Goal: Information Seeking & Learning: Learn about a topic

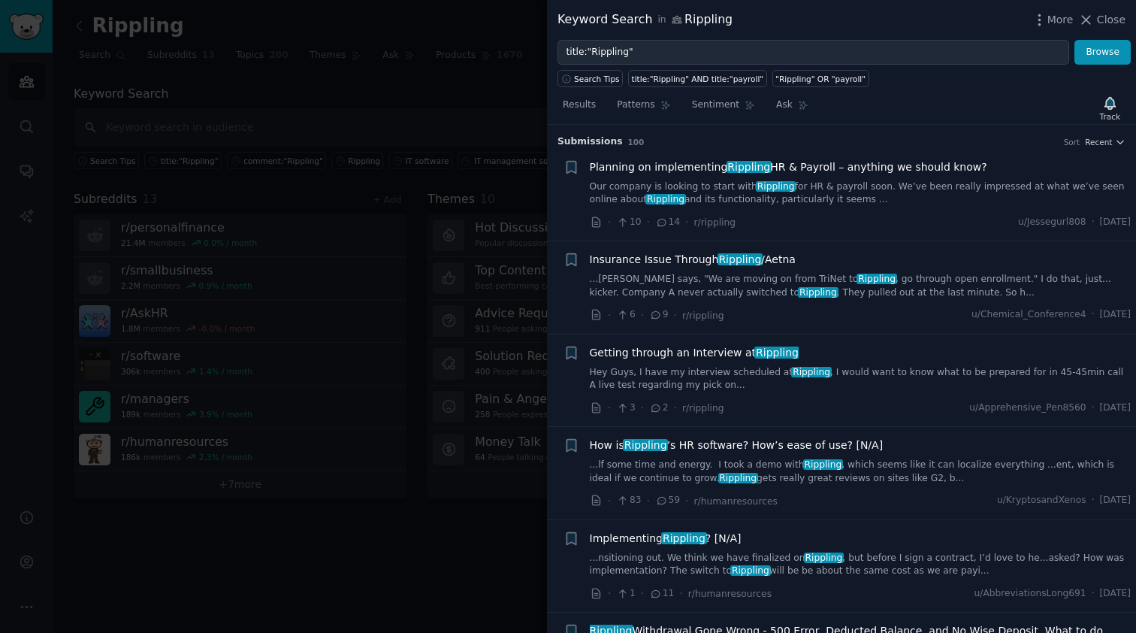
click at [315, 119] on div at bounding box center [568, 316] width 1136 height 633
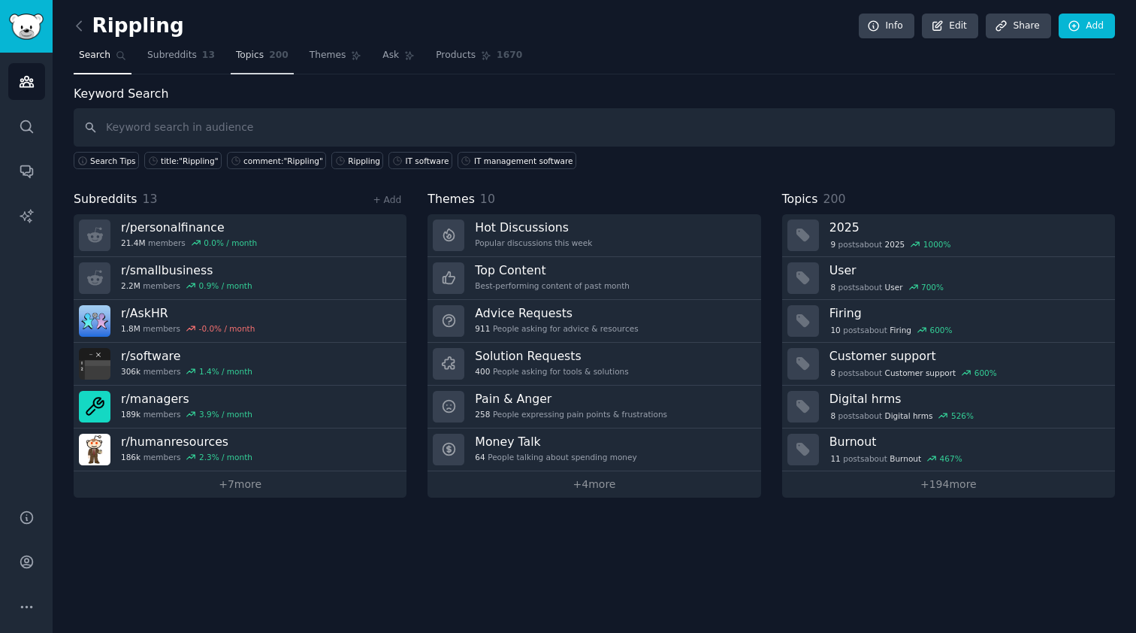
click at [249, 56] on span "Topics" at bounding box center [250, 56] width 28 height 14
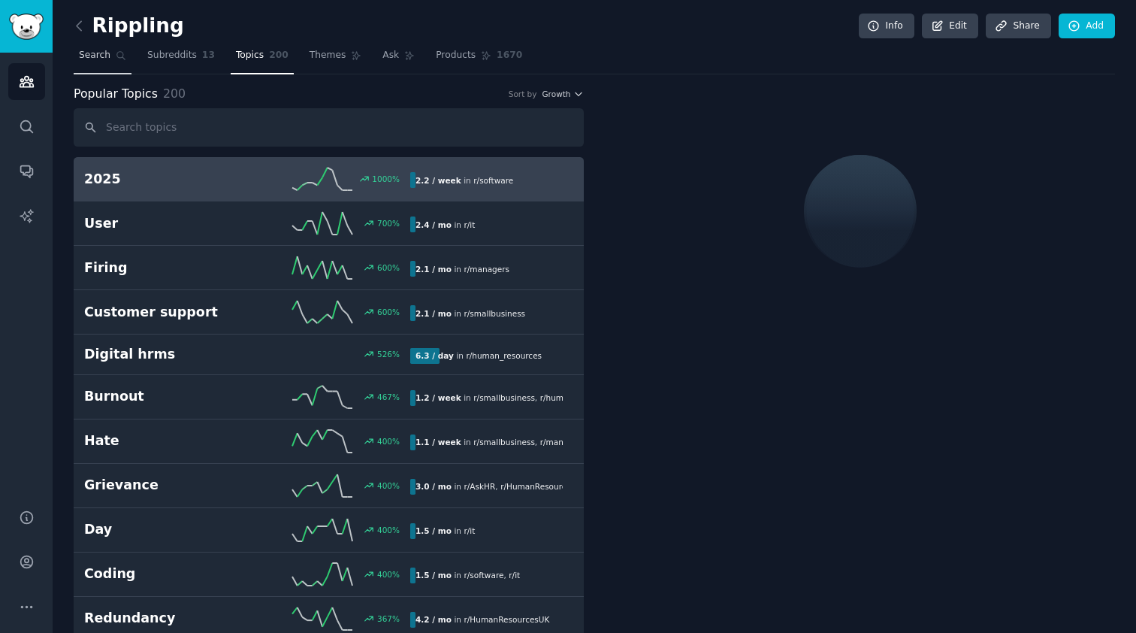
click at [108, 52] on span "Search" at bounding box center [95, 56] width 32 height 14
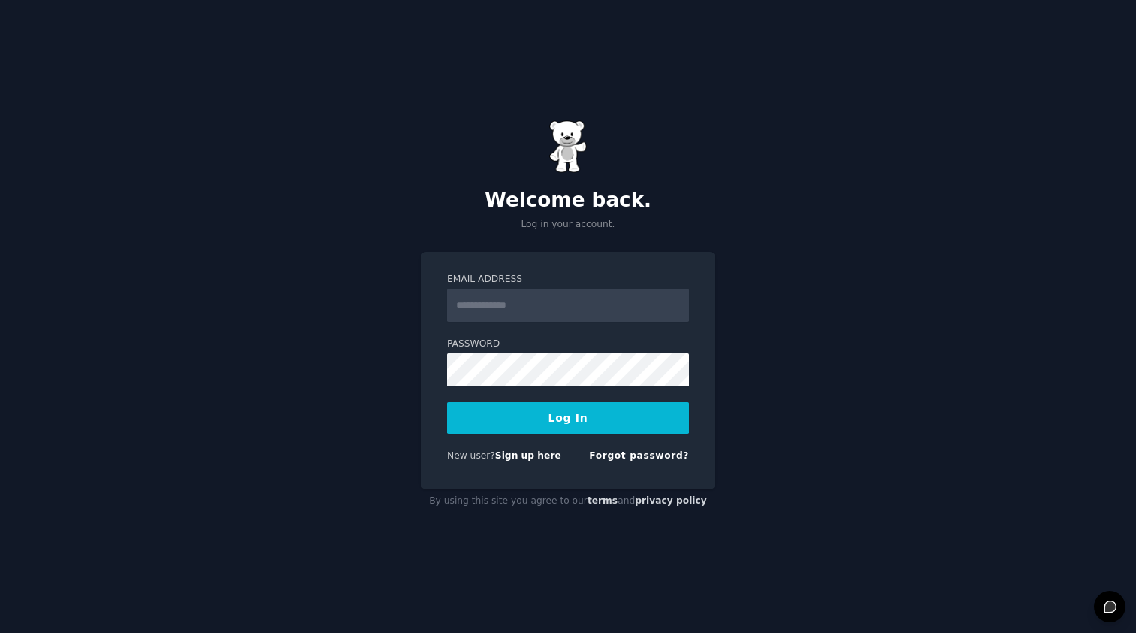
click at [200, 63] on div "Welcome back. Log in your account. Email Address Password Log In New user? Sign…" at bounding box center [568, 316] width 1136 height 633
click at [576, 335] on form "Email Address Password Log In New user? Sign up here Forgot password?" at bounding box center [568, 370] width 242 height 195
click at [573, 326] on form "Email Address Password Log In New user? Sign up here Forgot password?" at bounding box center [568, 370] width 242 height 195
click at [551, 296] on input "Email Address" at bounding box center [568, 305] width 242 height 33
type input "**********"
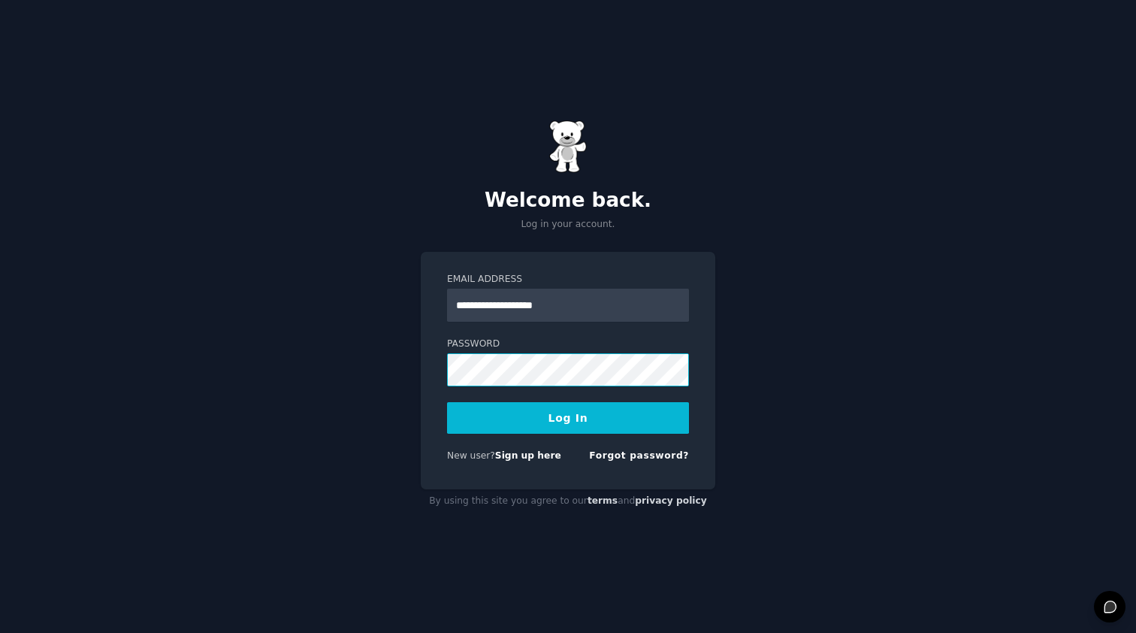
click at [568, 417] on button "Log In" at bounding box center [568, 418] width 242 height 32
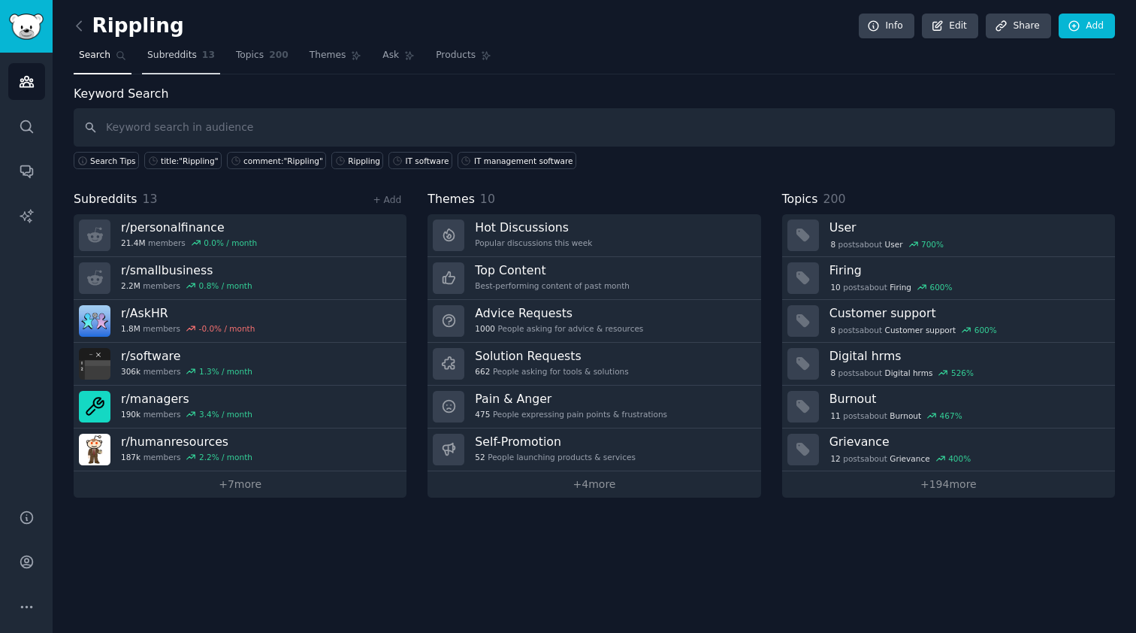
click at [202, 59] on span "13" at bounding box center [208, 56] width 13 height 14
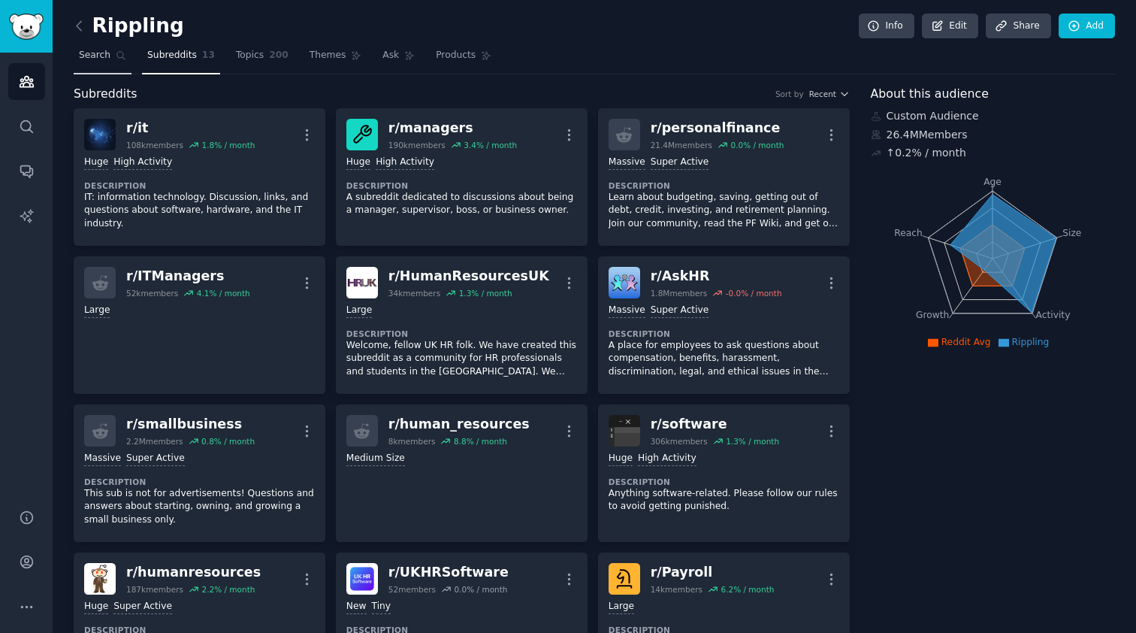
click at [108, 61] on span "Search" at bounding box center [95, 56] width 32 height 14
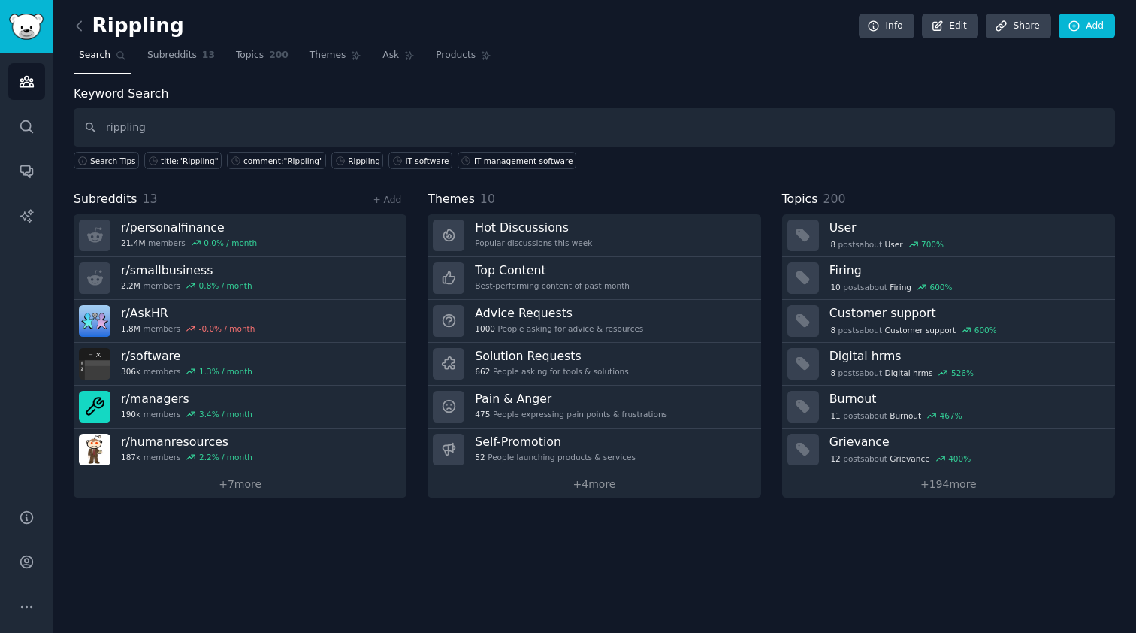
type input "rippling"
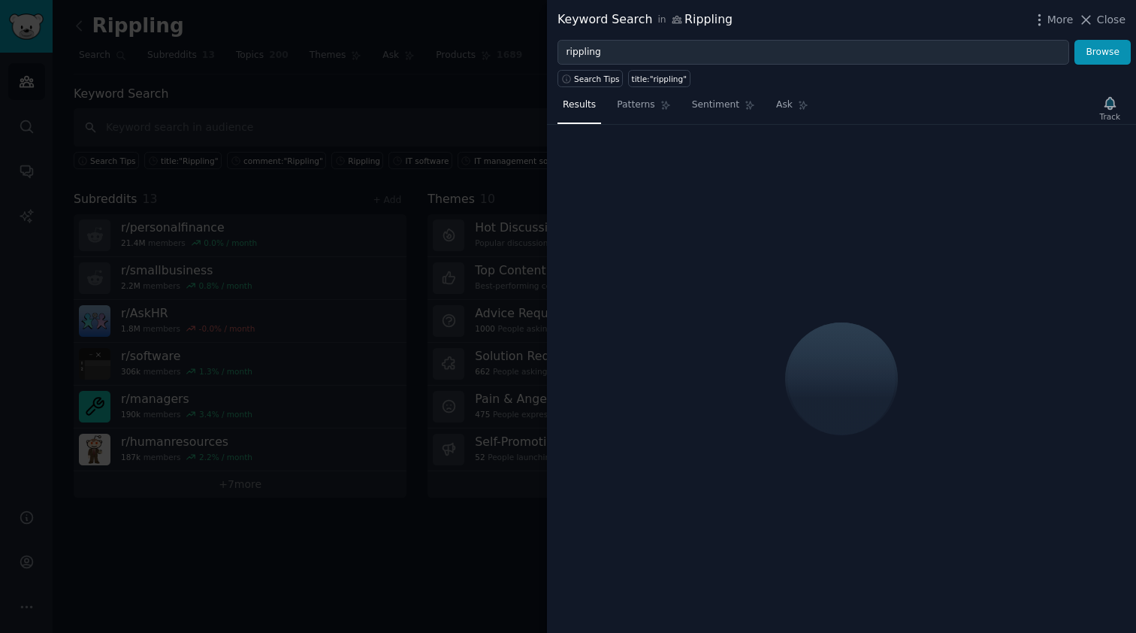
click at [242, 138] on div at bounding box center [568, 316] width 1136 height 633
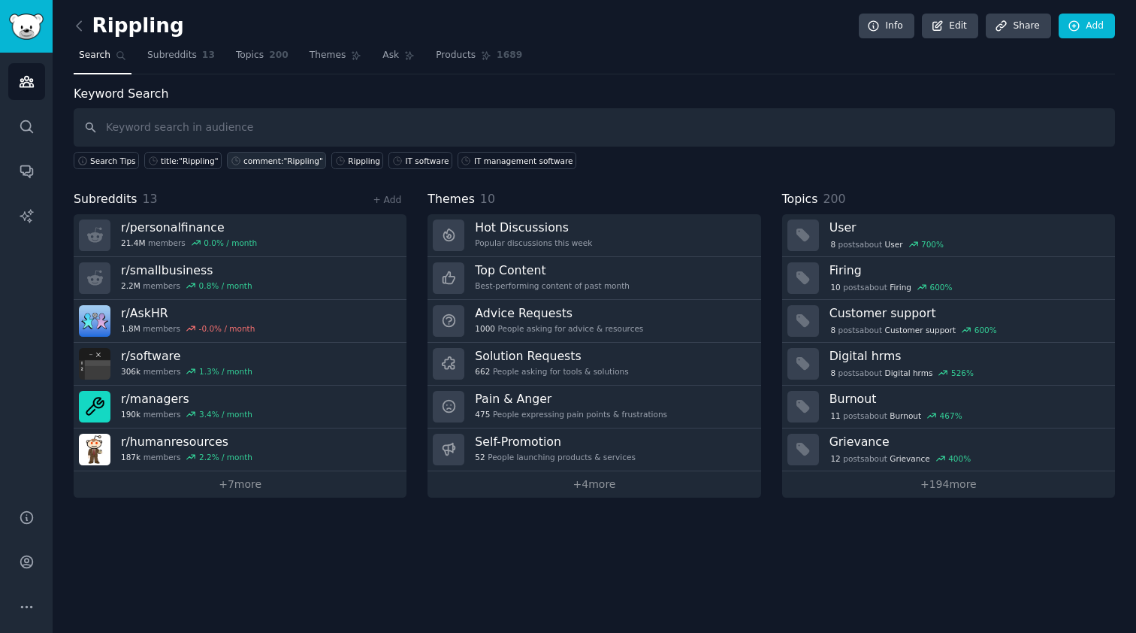
click at [310, 159] on div "comment:"Rippling"" at bounding box center [283, 161] width 80 height 11
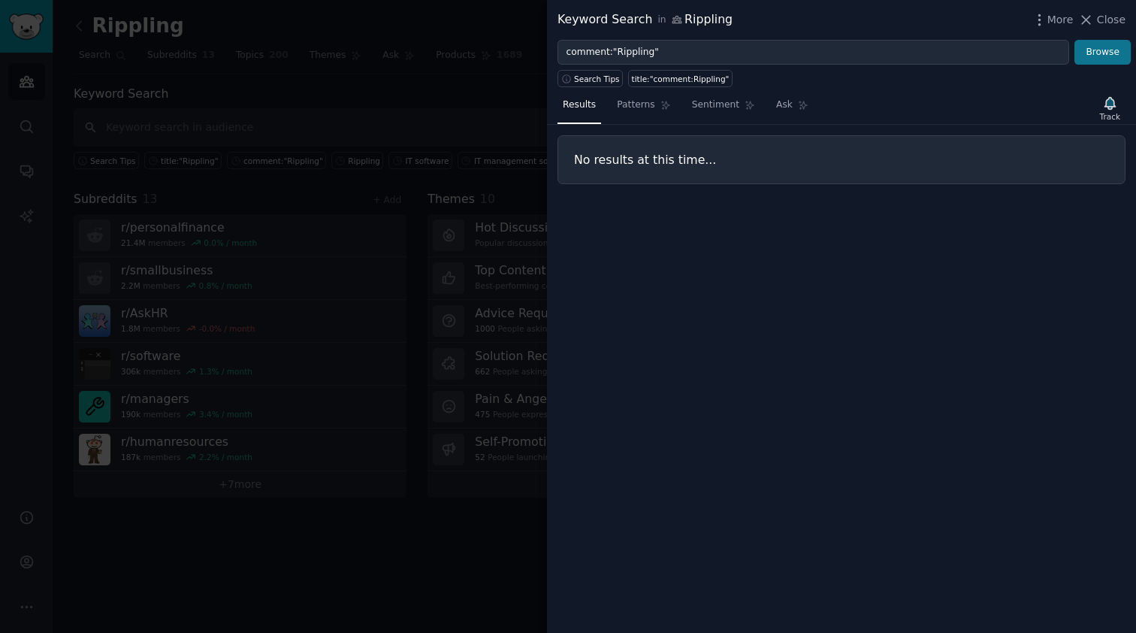
click at [1109, 51] on button "Browse" at bounding box center [1103, 53] width 56 height 26
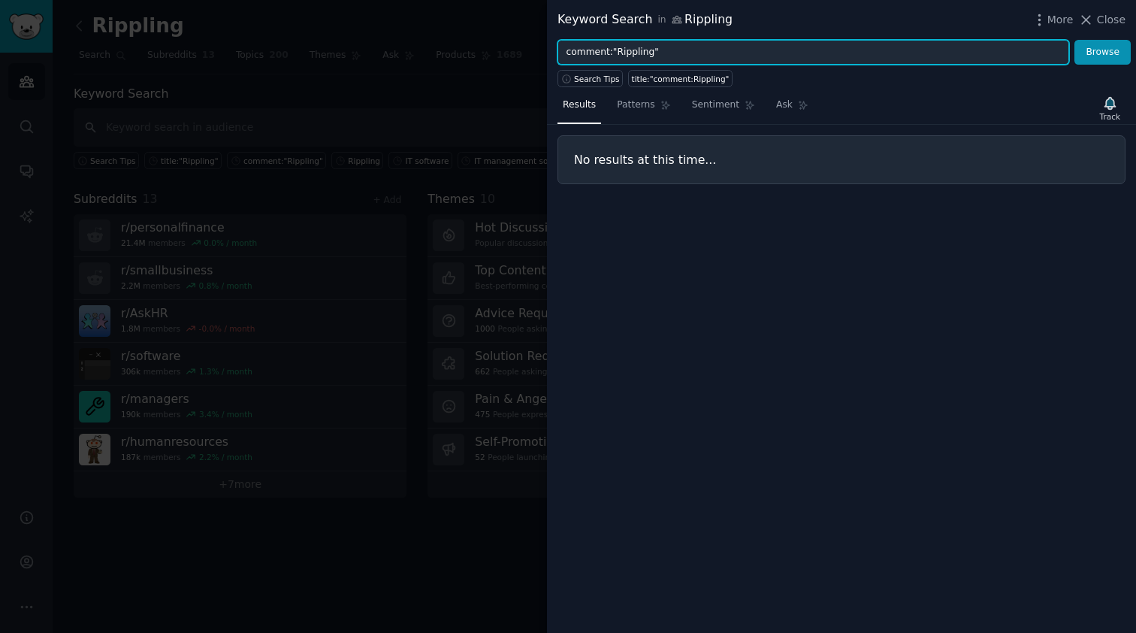
click at [893, 51] on input "comment:"Rippling"" at bounding box center [814, 53] width 512 height 26
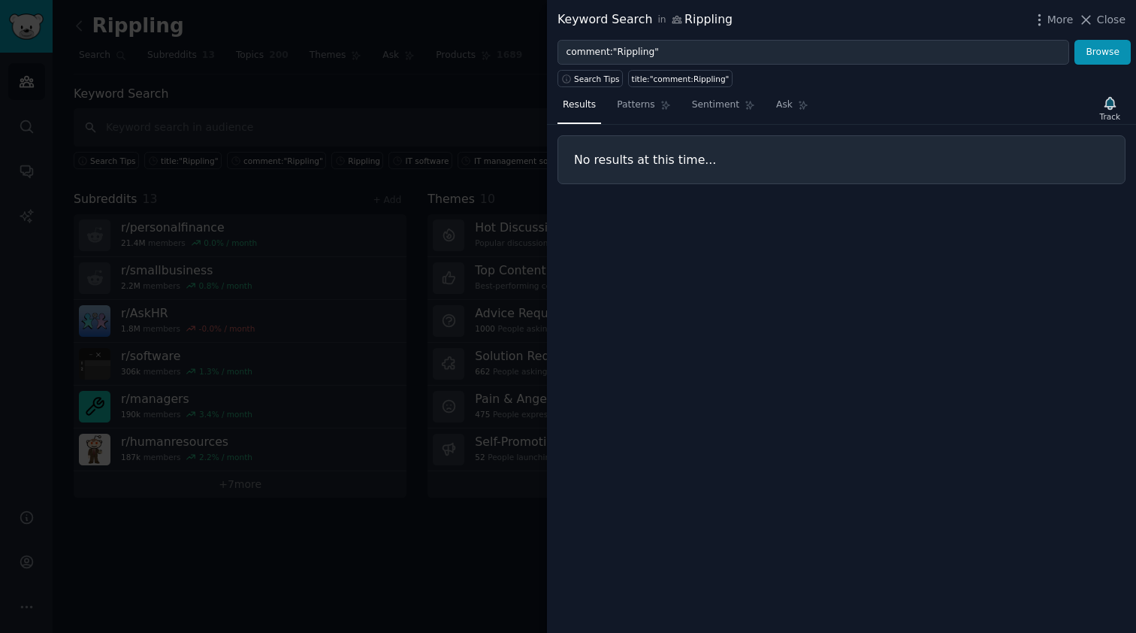
drag, startPoint x: 1120, startPoint y: 17, endPoint x: 1081, endPoint y: 31, distance: 41.6
click at [1120, 17] on span "Close" at bounding box center [1111, 20] width 29 height 16
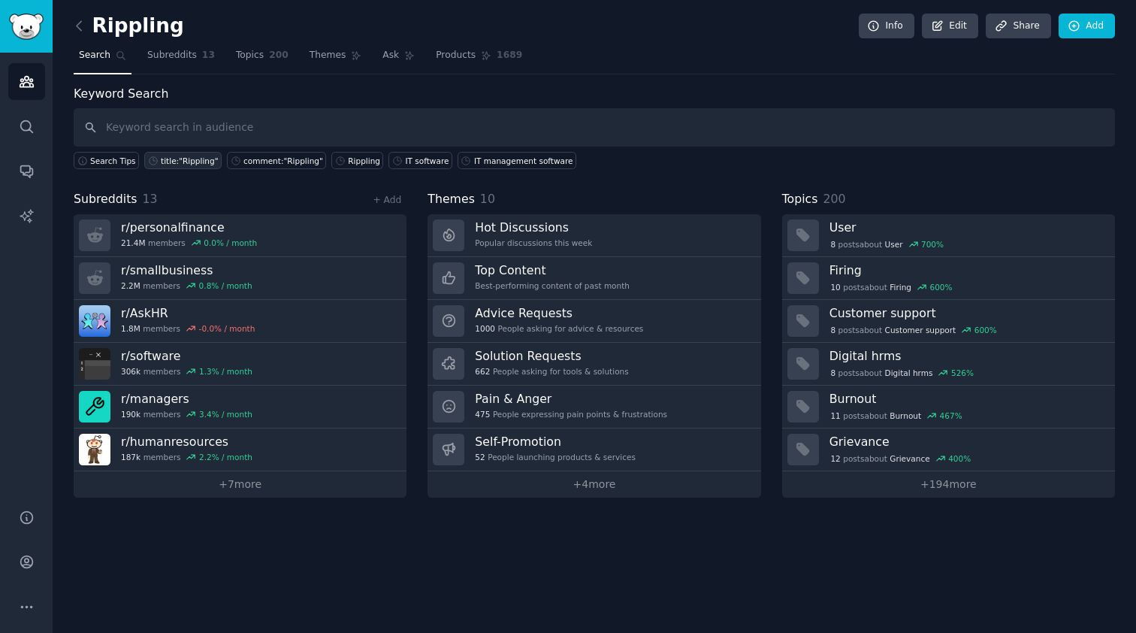
click at [196, 158] on div "title:"Rippling"" at bounding box center [189, 161] width 57 height 11
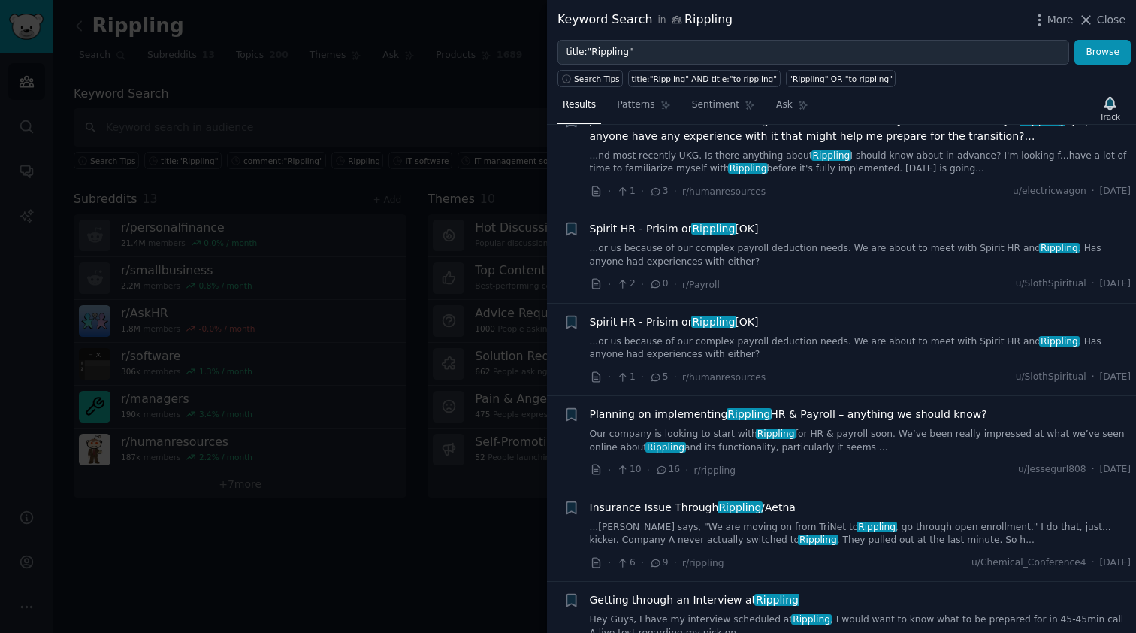
scroll to position [413, 0]
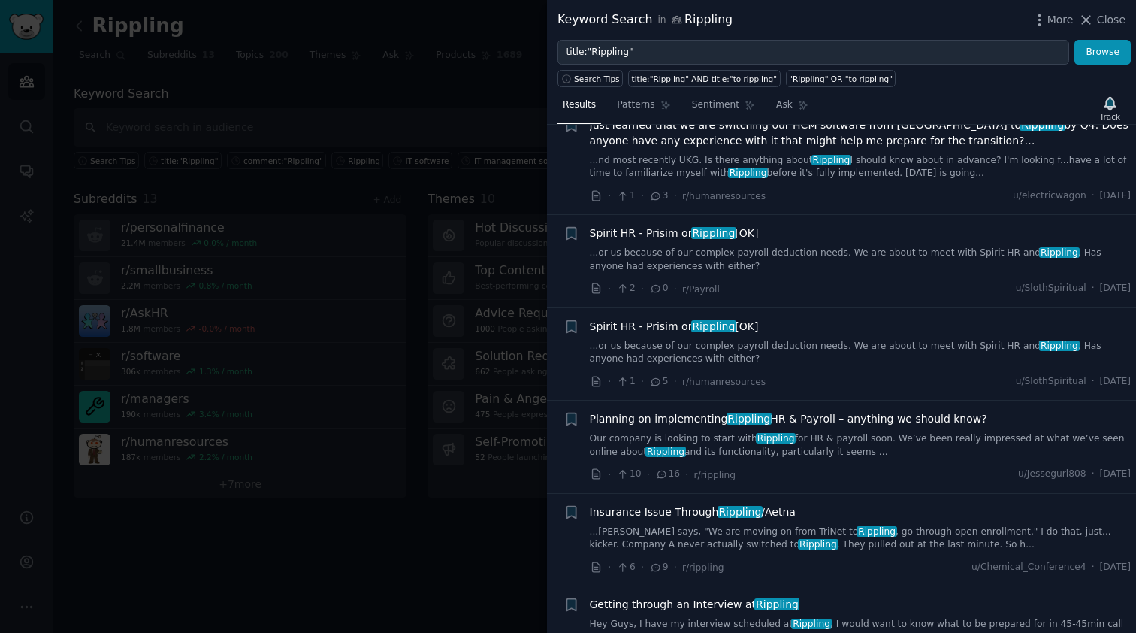
click at [818, 252] on link "...or us because of our complex payroll deduction needs. We are about to meet w…" at bounding box center [861, 259] width 542 height 26
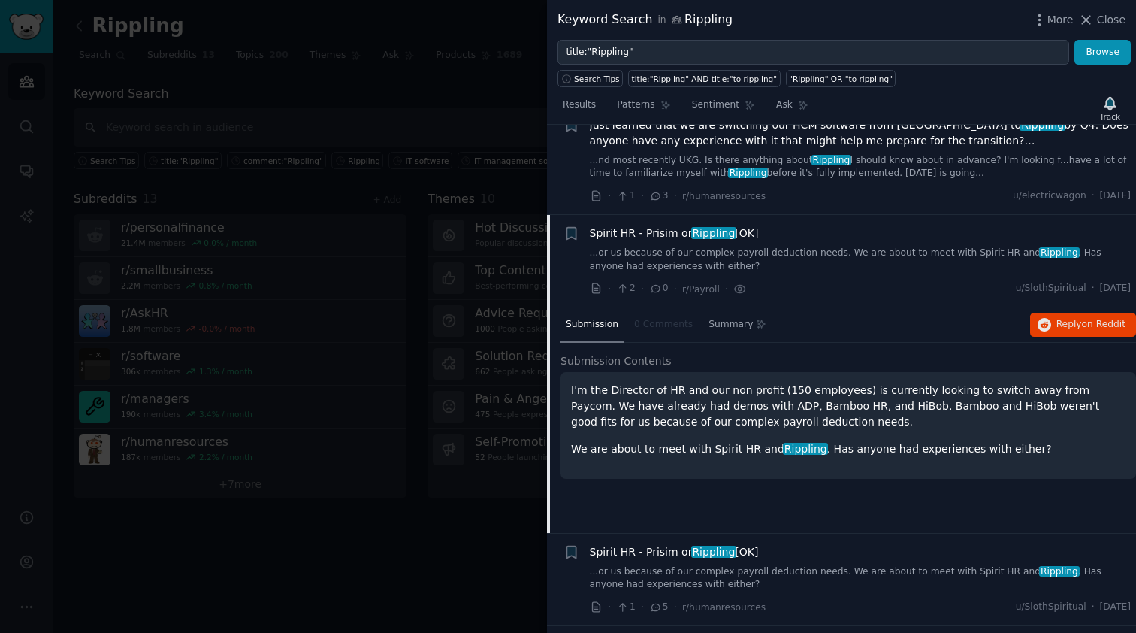
scroll to position [500, 0]
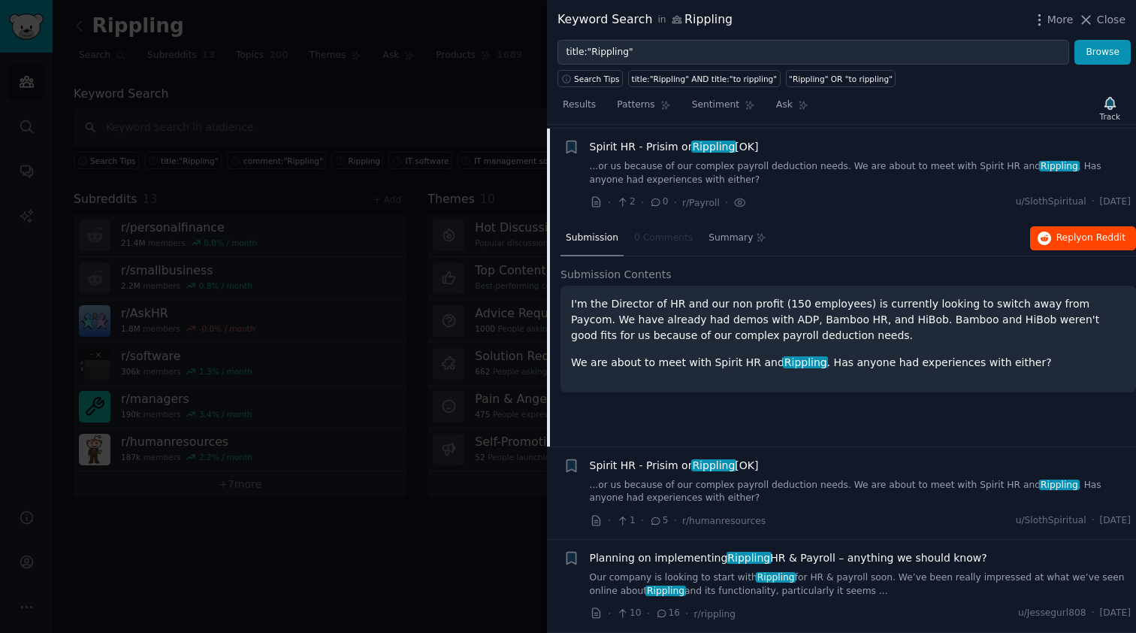
click at [1057, 239] on span "Reply on Reddit" at bounding box center [1091, 238] width 69 height 14
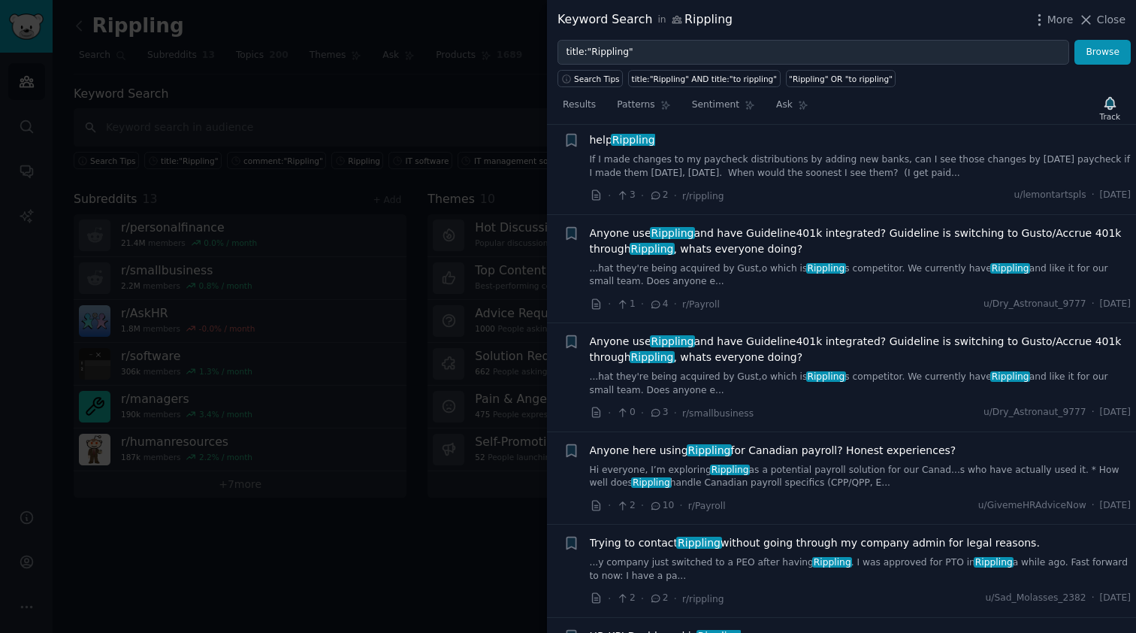
scroll to position [1514, 0]
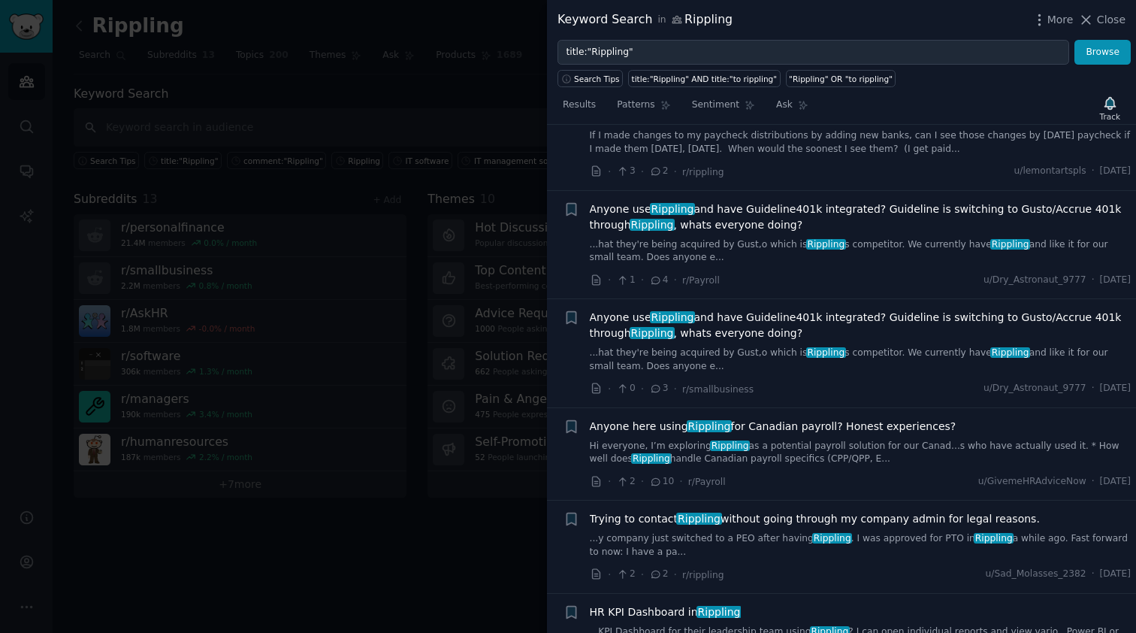
click at [902, 440] on link "Hi everyone, I’m exploring Rippling as a potential payroll solution for our Can…" at bounding box center [861, 453] width 542 height 26
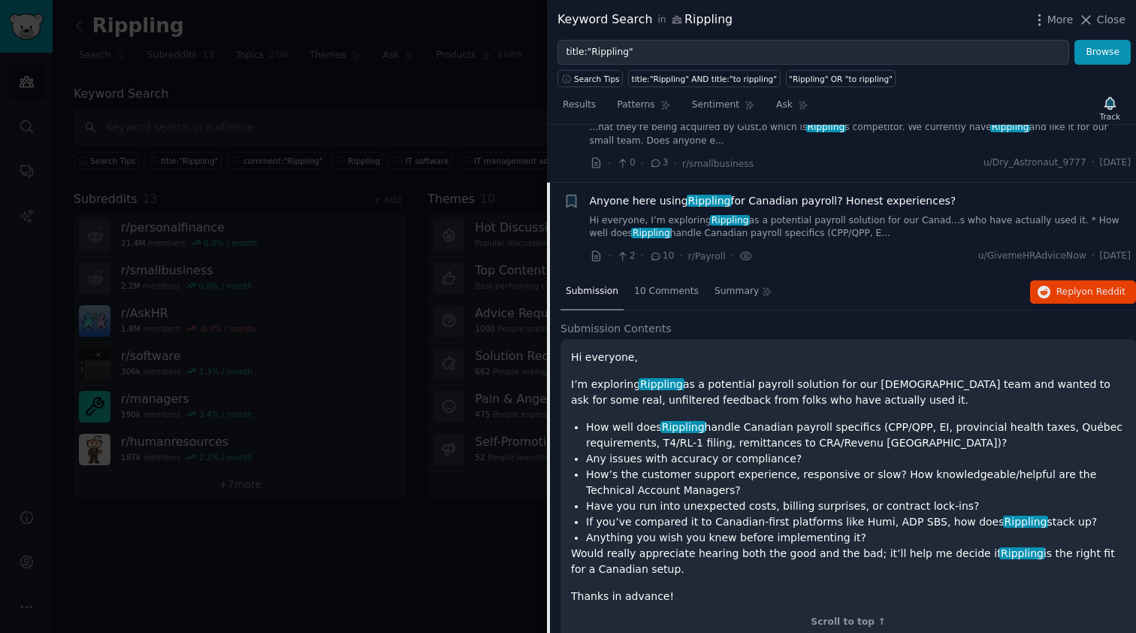
scroll to position [1544, 0]
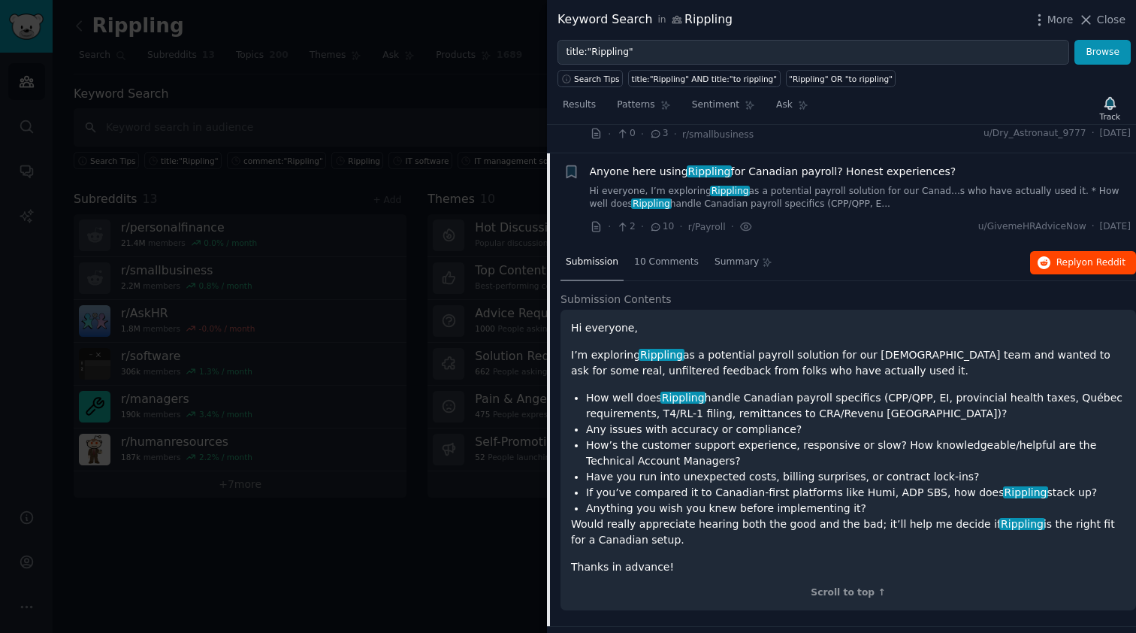
click at [1057, 256] on span "Reply on Reddit" at bounding box center [1091, 263] width 69 height 14
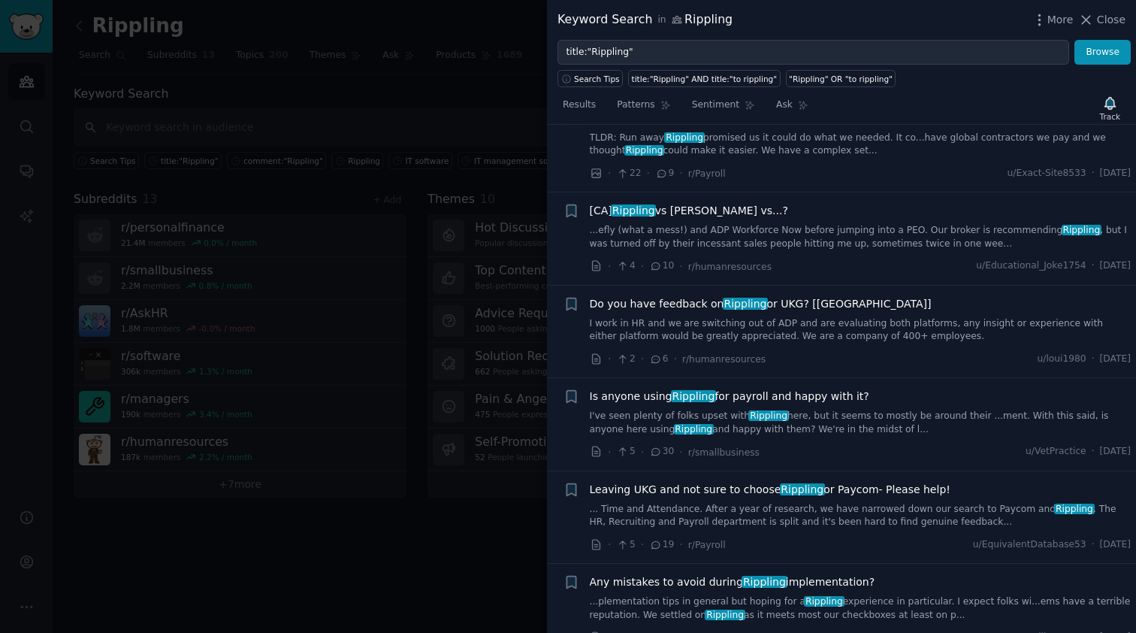
scroll to position [2924, 0]
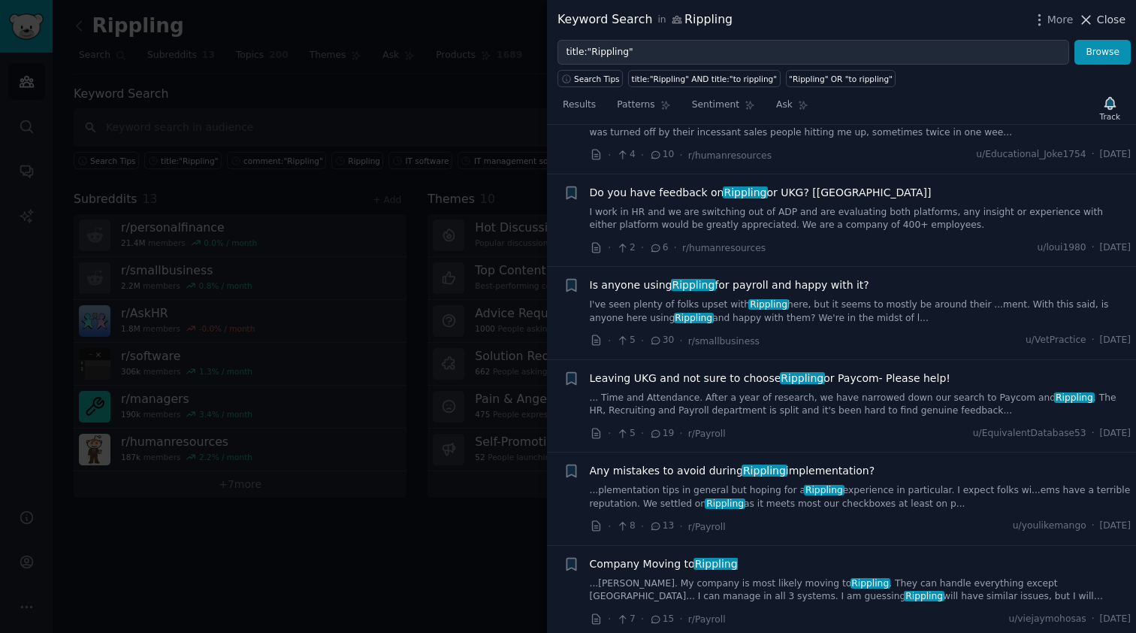
click at [1091, 15] on icon at bounding box center [1086, 20] width 16 height 16
